Goal: Task Accomplishment & Management: Use online tool/utility

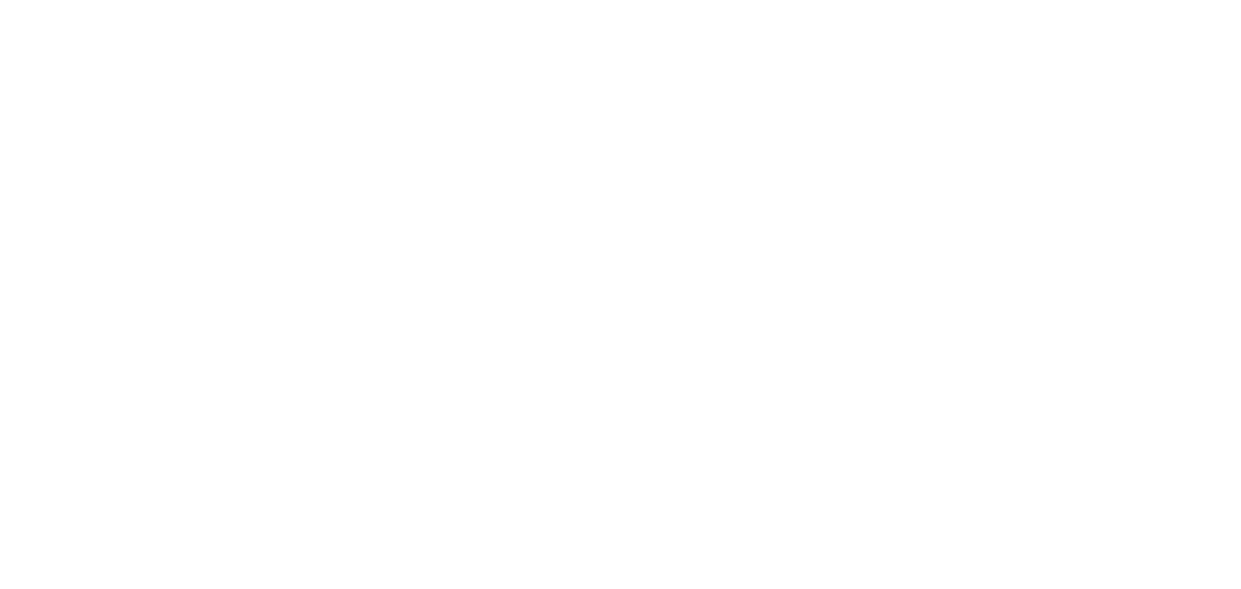
click at [1057, 224] on body at bounding box center [620, 294] width 1241 height 589
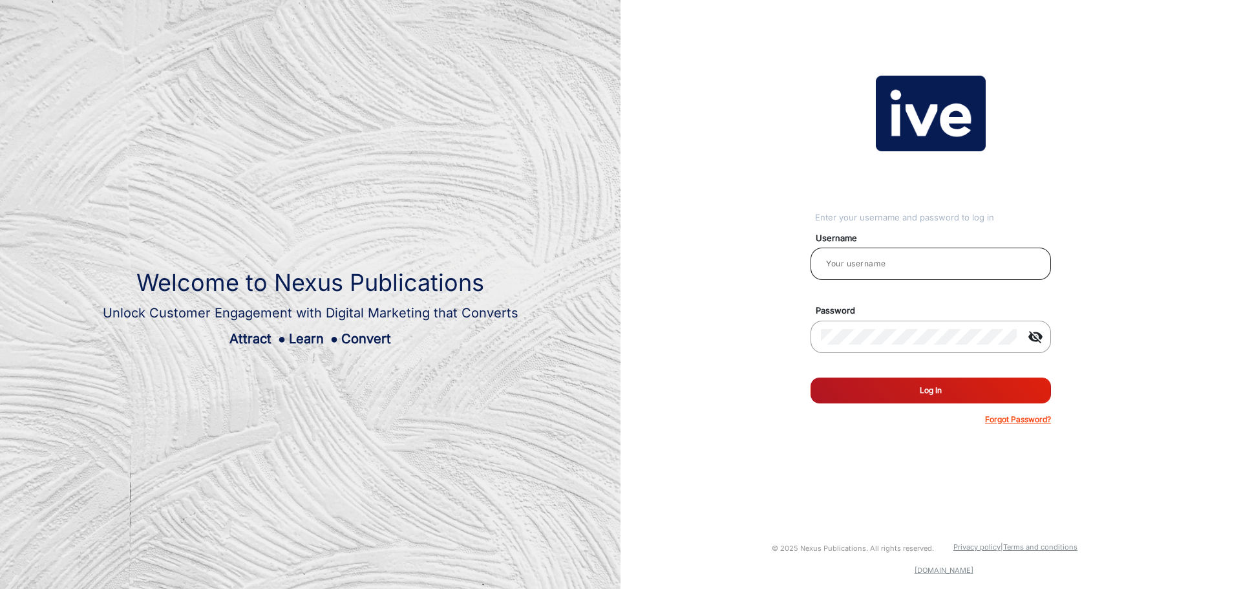
click at [887, 256] on div at bounding box center [931, 264] width 220 height 36
paste input "RamsayHealth1"
type input "RamsayHealth1"
click at [900, 391] on button "Log In" at bounding box center [930, 390] width 240 height 26
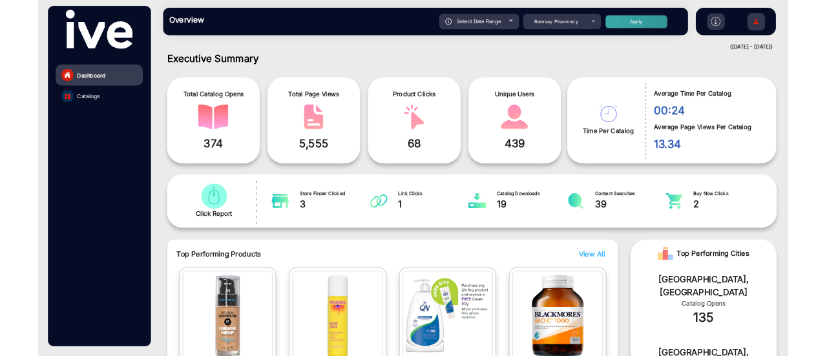
scroll to position [10, 0]
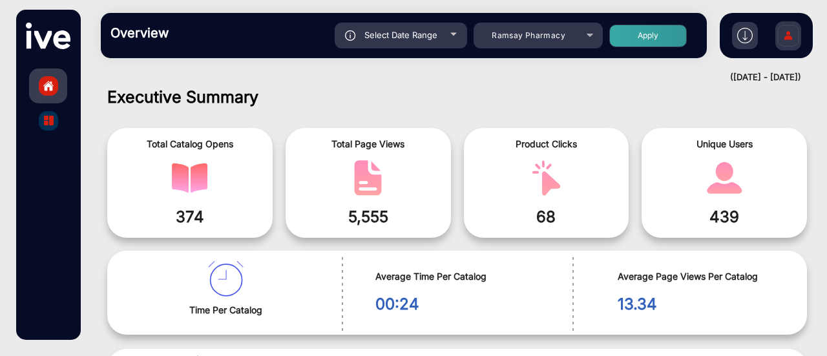
click at [455, 34] on div at bounding box center [453, 34] width 6 height 3
click at [453, 32] on div "Select Date Range" at bounding box center [401, 36] width 132 height 26
type input "9/1/2025"
type input "9/7/2025"
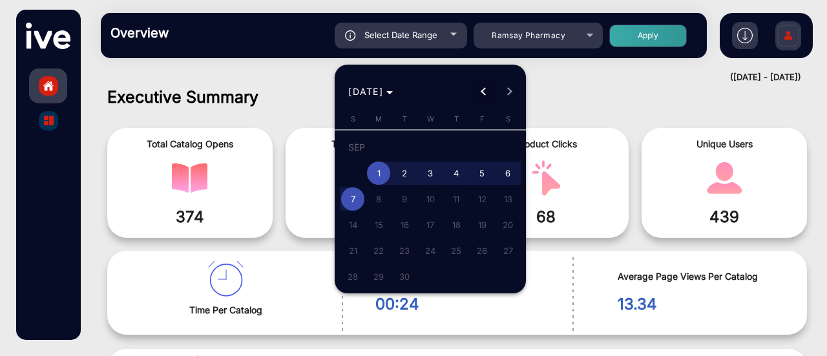
click at [481, 90] on button "Previous month" at bounding box center [484, 92] width 26 height 26
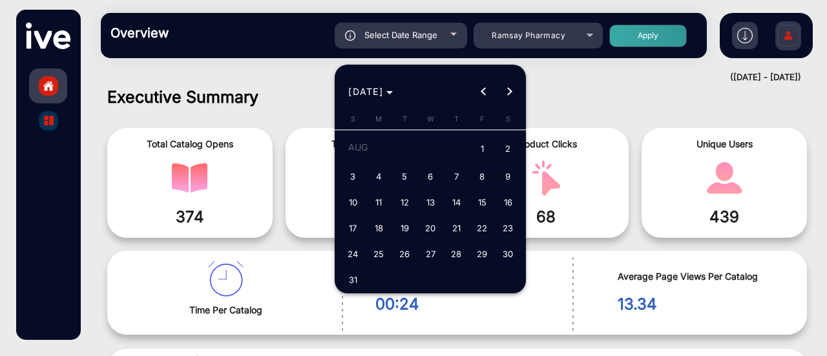
click at [459, 201] on span "14" at bounding box center [456, 202] width 23 height 23
type input "8/14/2025"
click at [513, 93] on span "Next month" at bounding box center [510, 92] width 26 height 26
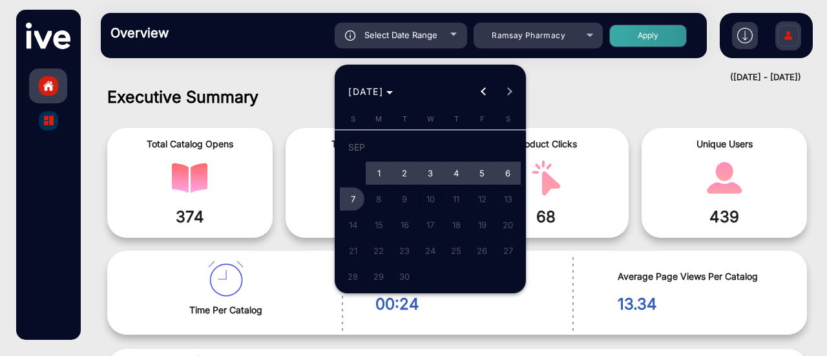
click at [347, 200] on span "7" at bounding box center [352, 198] width 23 height 23
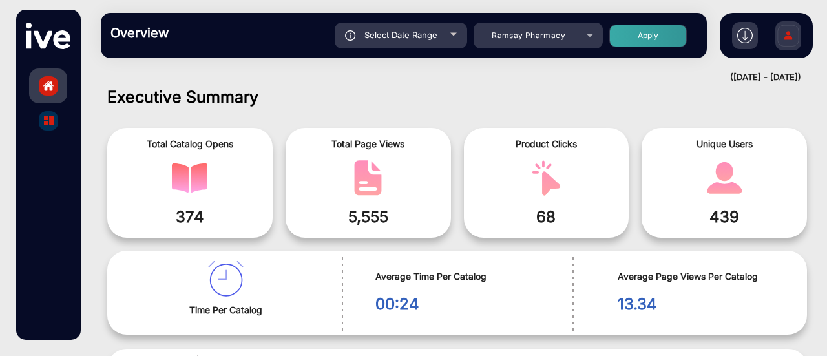
type input "9/7/2025"
click at [661, 36] on button "Apply" at bounding box center [648, 36] width 78 height 23
type input "8/14/2025"
type input "9/7/2025"
click at [743, 36] on img at bounding box center [745, 36] width 16 height 16
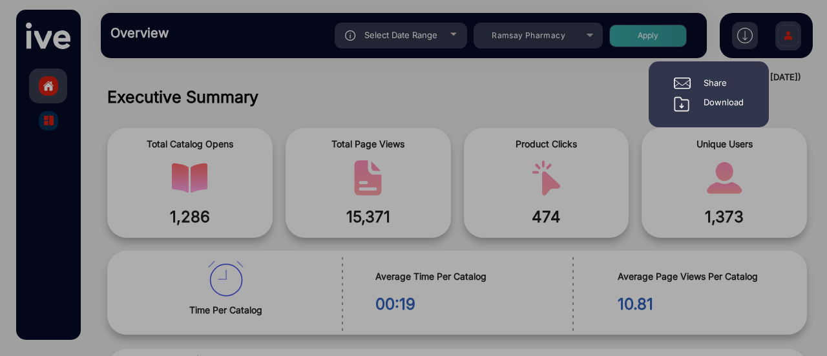
click at [719, 103] on div "Download" at bounding box center [724, 104] width 40 height 16
